Goal: Task Accomplishment & Management: Use online tool/utility

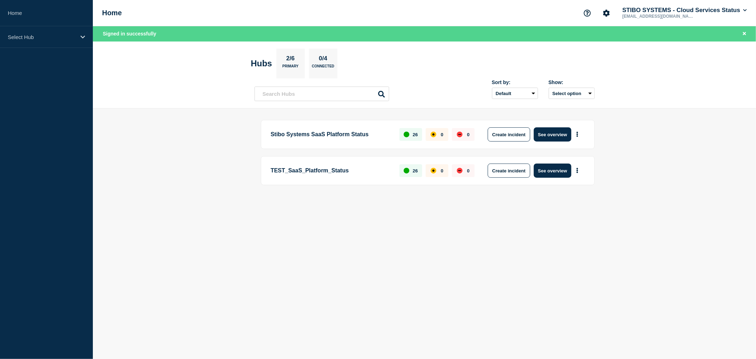
click at [342, 170] on p "TEST_SaaS_Platform_Status" at bounding box center [331, 170] width 121 height 14
click at [344, 135] on p "Stibo Systems SaaS Platform Status" at bounding box center [331, 134] width 121 height 14
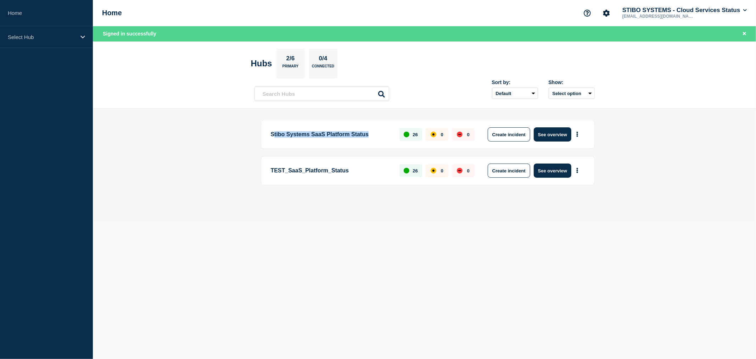
click at [344, 135] on p "Stibo Systems SaaS Platform Status" at bounding box center [331, 134] width 121 height 14
click at [374, 216] on main "Stibo Systems SaaS Platform Status 26 0 0 Create incident See overview TEST_Saa…" at bounding box center [424, 164] width 663 height 112
click at [512, 133] on button "Create incident" at bounding box center [509, 134] width 43 height 14
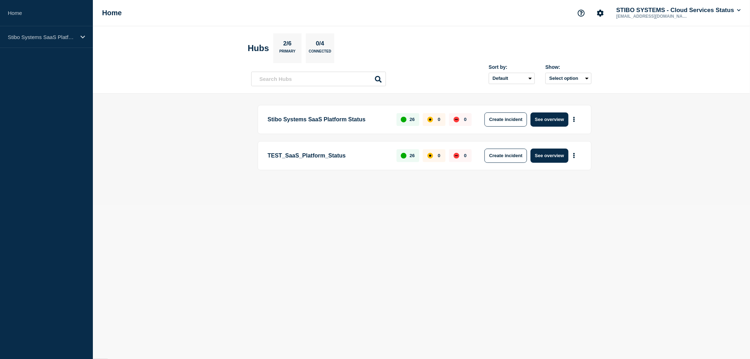
scroll to position [8, 0]
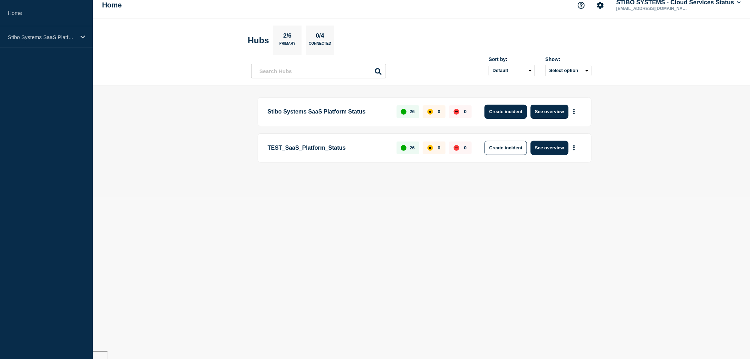
click at [494, 111] on button "Create incident" at bounding box center [505, 112] width 43 height 14
click at [503, 147] on button "Create incident" at bounding box center [505, 148] width 43 height 14
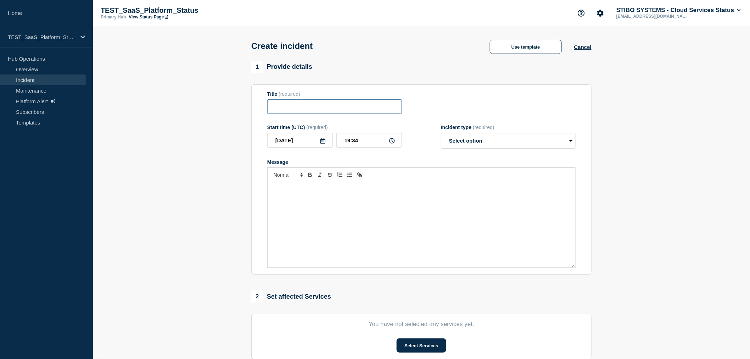
click at [284, 110] on input "Title" at bounding box center [334, 106] width 135 height 15
click at [288, 202] on div "Message" at bounding box center [421, 224] width 308 height 85
click at [469, 140] on select "Select option Investigating Identified Monitoring" at bounding box center [508, 141] width 135 height 16
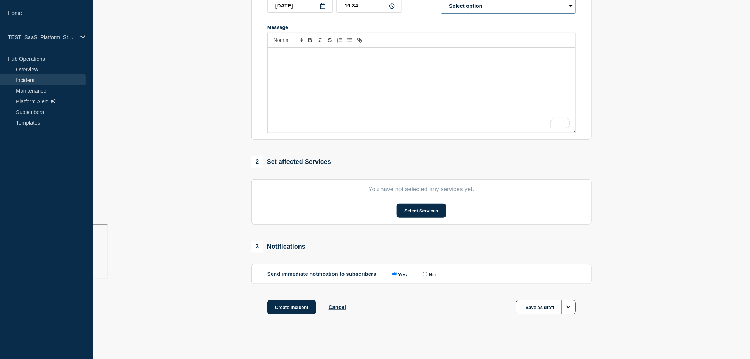
scroll to position [138, 0]
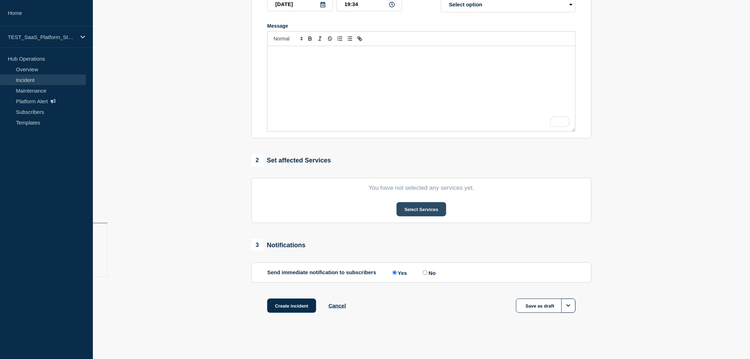
click at [412, 208] on button "Select Services" at bounding box center [420, 209] width 49 height 14
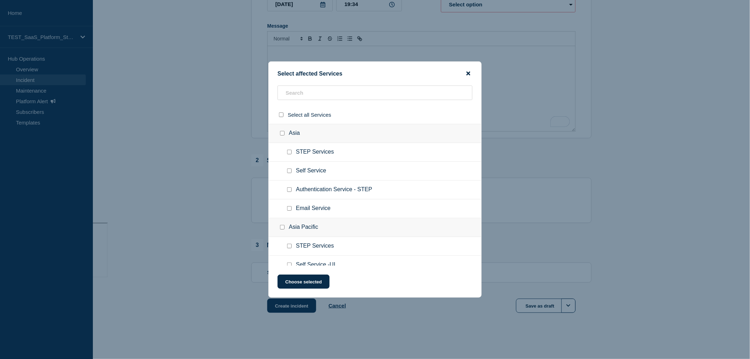
scroll to position [20, 0]
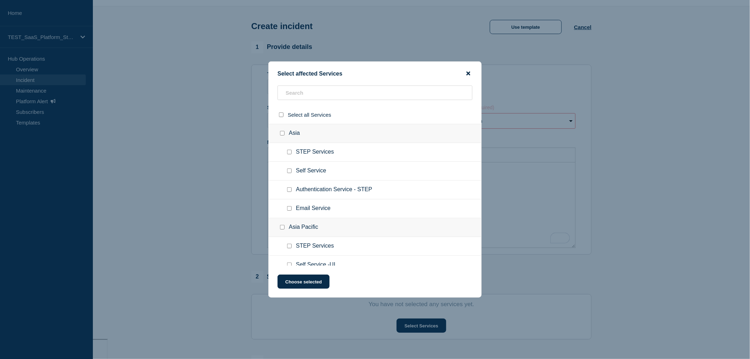
click at [468, 73] on icon "close button" at bounding box center [468, 74] width 4 height 4
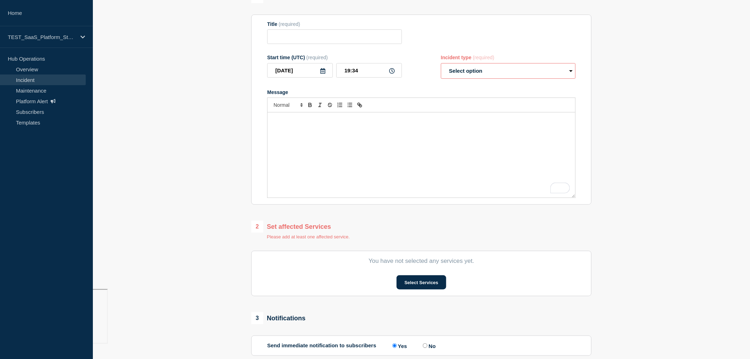
scroll to position [0, 0]
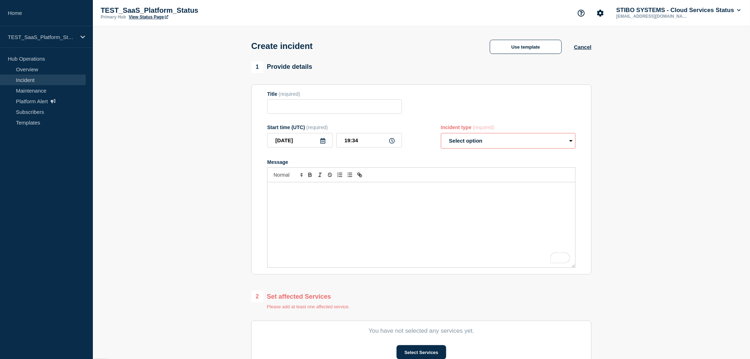
click at [291, 209] on div "To enrich screen reader interactions, please activate Accessibility in Grammarl…" at bounding box center [421, 224] width 308 height 85
click at [30, 123] on link "Templates" at bounding box center [43, 122] width 86 height 11
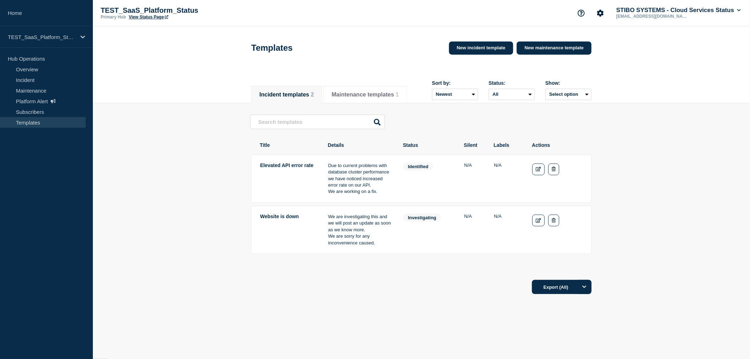
drag, startPoint x: 327, startPoint y: 220, endPoint x: 381, endPoint y: 246, distance: 60.1
click at [381, 246] on tr "Website is down We are investigating this and we will post an update as soon as…" at bounding box center [421, 229] width 341 height 48
click at [392, 246] on tr "Website is down We are investigating this and we will post an update as soon as…" at bounding box center [421, 229] width 341 height 48
drag, startPoint x: 261, startPoint y: 168, endPoint x: 293, endPoint y: 167, distance: 32.2
click at [293, 167] on td "Elevated API error rate" at bounding box center [288, 178] width 57 height 33
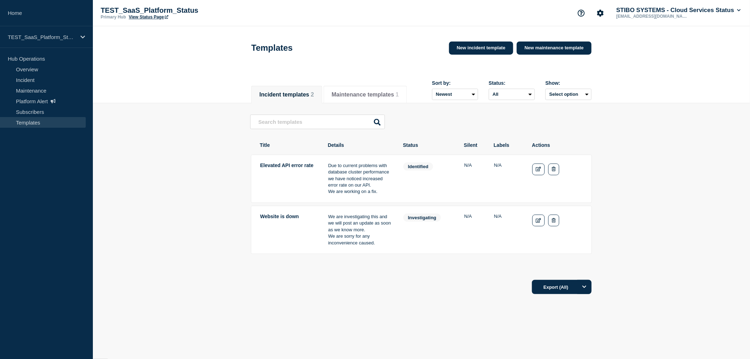
click at [341, 167] on p "Due to current problems with database cluster performance we have noticed incre…" at bounding box center [359, 175] width 63 height 26
click at [356, 177] on p "Due to current problems with database cluster performance we have noticed incre…" at bounding box center [359, 175] width 63 height 26
click at [421, 216] on span "investigating" at bounding box center [422, 217] width 38 height 8
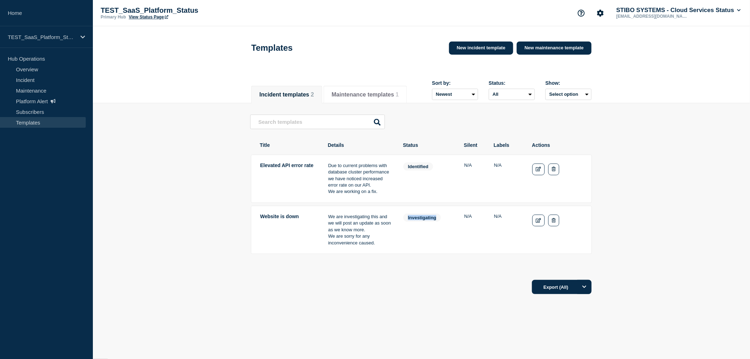
click at [421, 216] on span "investigating" at bounding box center [422, 217] width 38 height 8
click at [413, 169] on span "identified" at bounding box center [418, 166] width 30 height 8
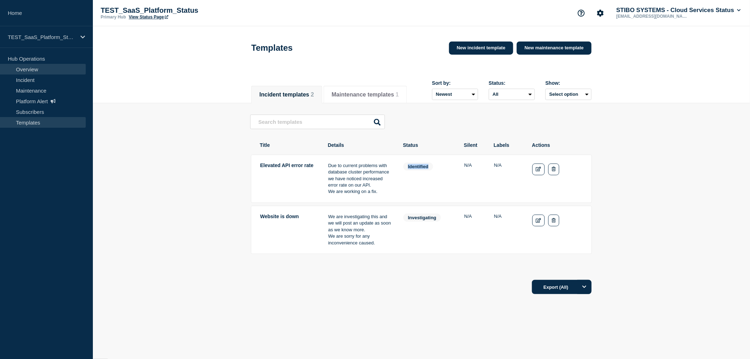
click at [31, 64] on link "Overview" at bounding box center [43, 69] width 86 height 11
